Goal: Information Seeking & Learning: Learn about a topic

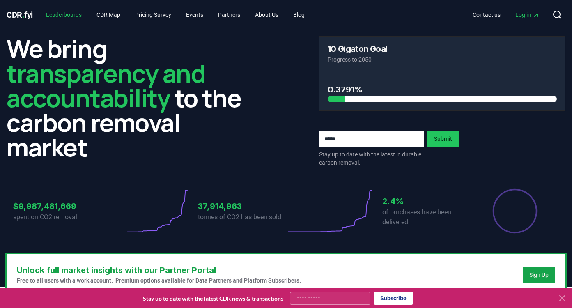
click at [66, 14] on link "Leaderboards" at bounding box center [63, 14] width 49 height 15
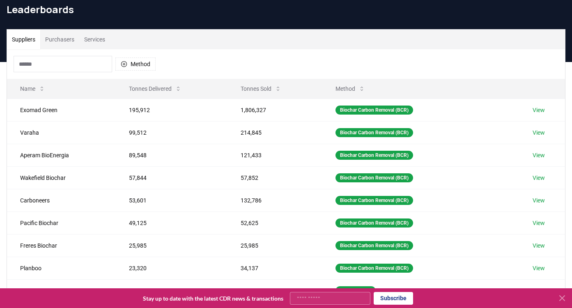
scroll to position [34, 0]
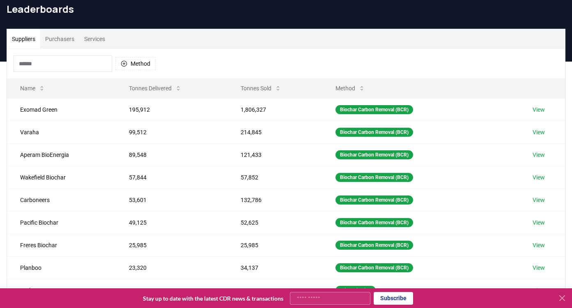
click at [65, 58] on input at bounding box center [63, 63] width 99 height 16
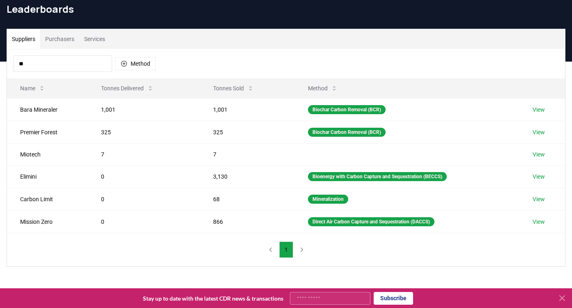
type input "*"
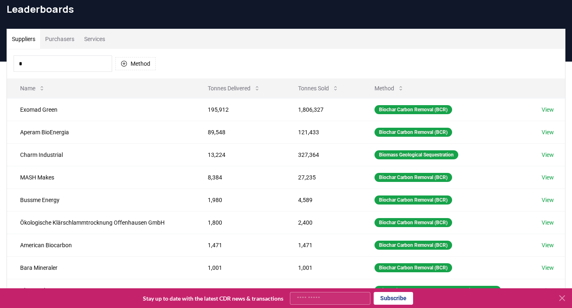
click at [52, 42] on button "Purchasers" at bounding box center [59, 39] width 39 height 20
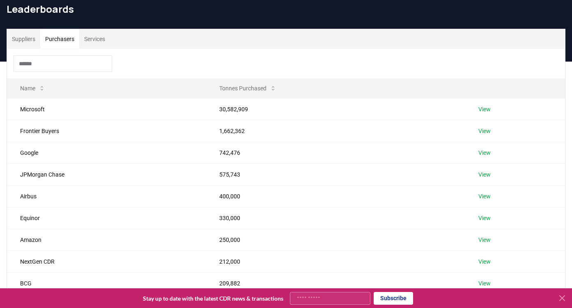
click at [51, 62] on input at bounding box center [63, 63] width 99 height 16
click at [27, 42] on button "Suppliers" at bounding box center [23, 39] width 33 height 20
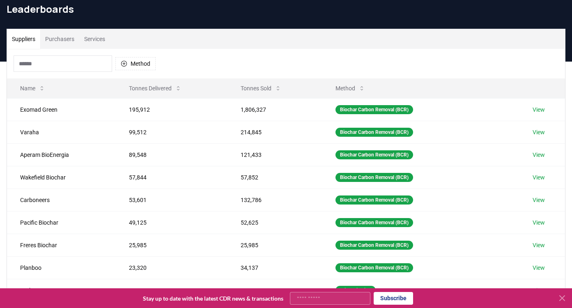
click at [56, 56] on input at bounding box center [63, 63] width 99 height 16
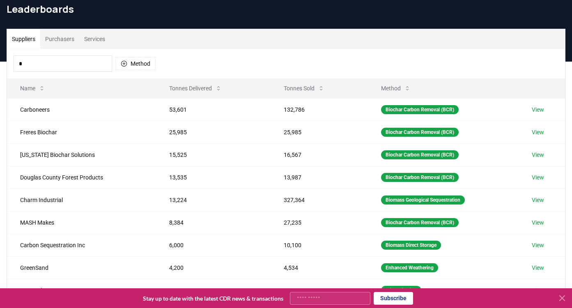
type input "**"
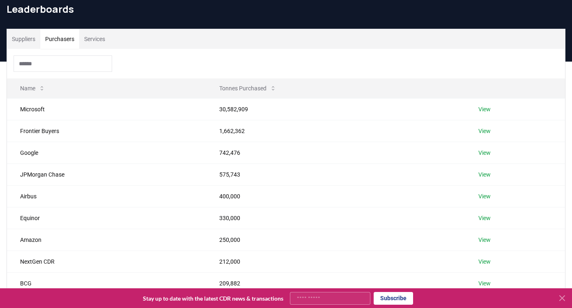
click at [73, 40] on button "Purchasers" at bounding box center [59, 39] width 39 height 20
click at [59, 62] on input at bounding box center [63, 63] width 99 height 16
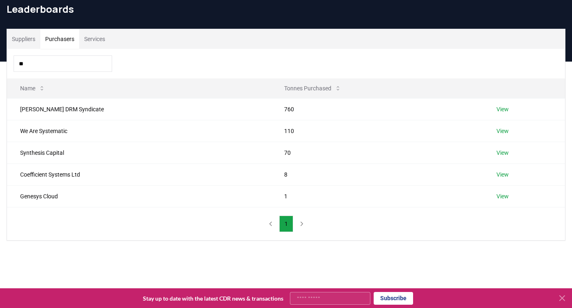
type input "*"
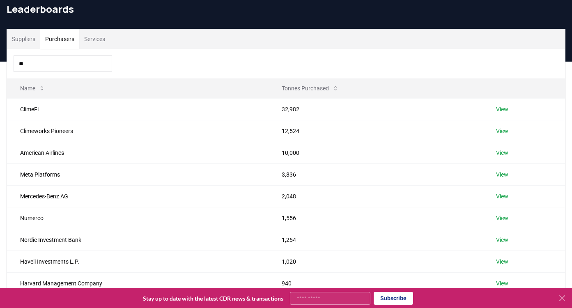
type input "*"
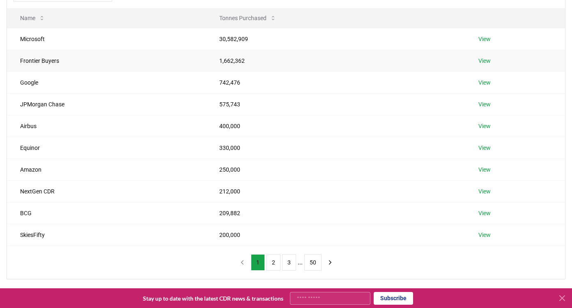
scroll to position [103, 0]
click at [318, 261] on button "50" at bounding box center [312, 263] width 17 height 16
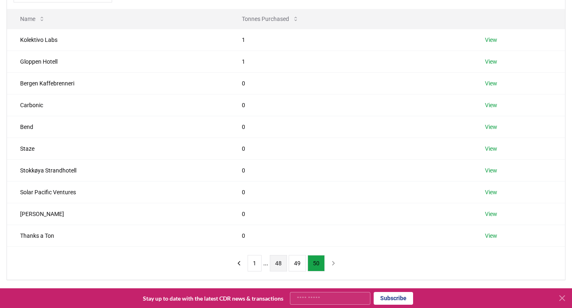
click at [283, 264] on button "48" at bounding box center [278, 263] width 17 height 16
